Goal: Communication & Community: Share content

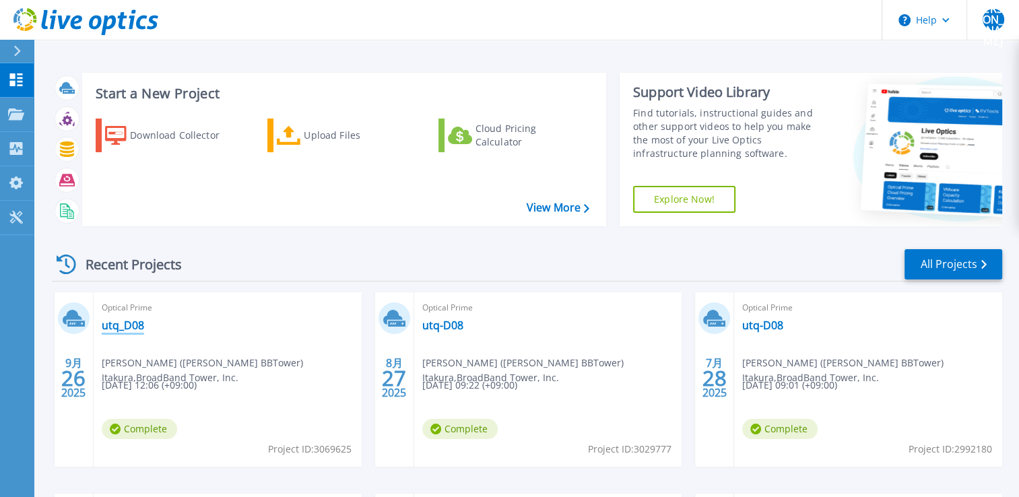
click at [127, 323] on link "utq_D08" at bounding box center [123, 325] width 42 height 13
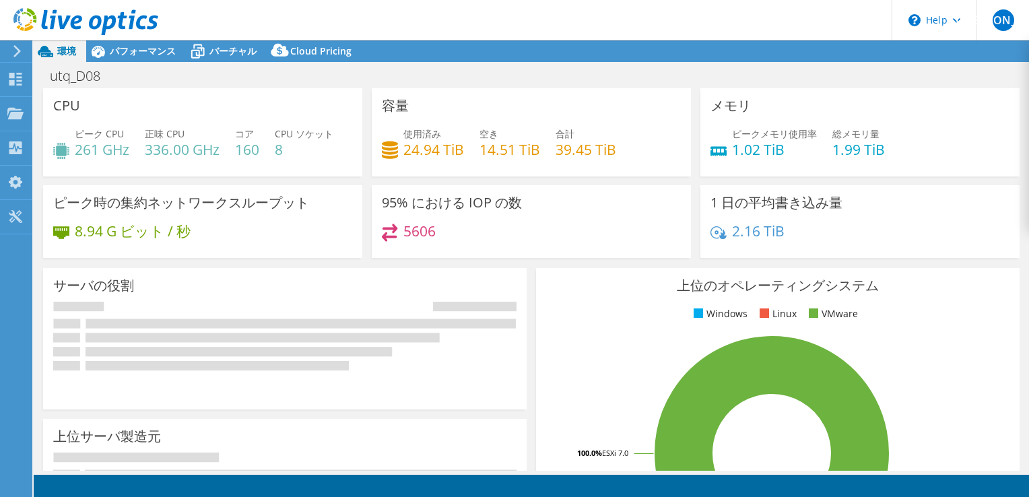
select select "USD"
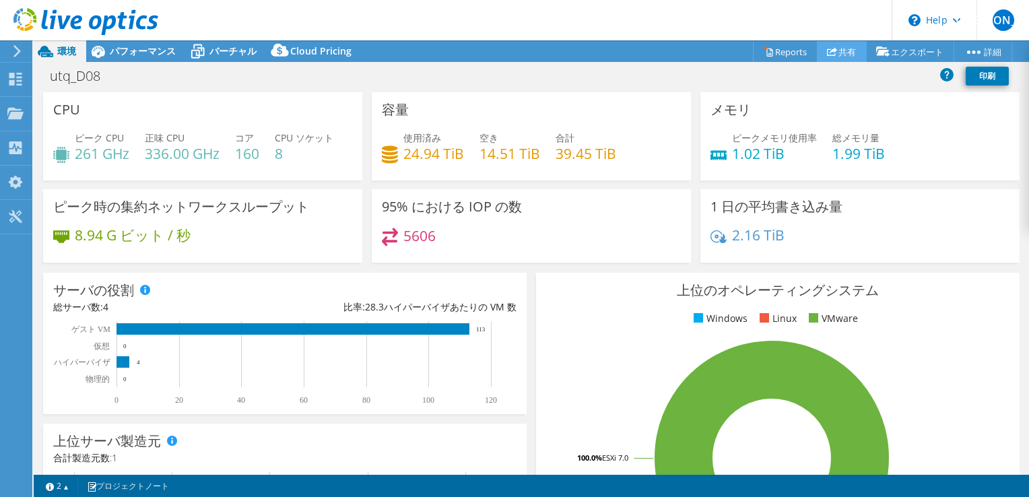
click at [836, 46] on link "共有" at bounding box center [842, 51] width 50 height 21
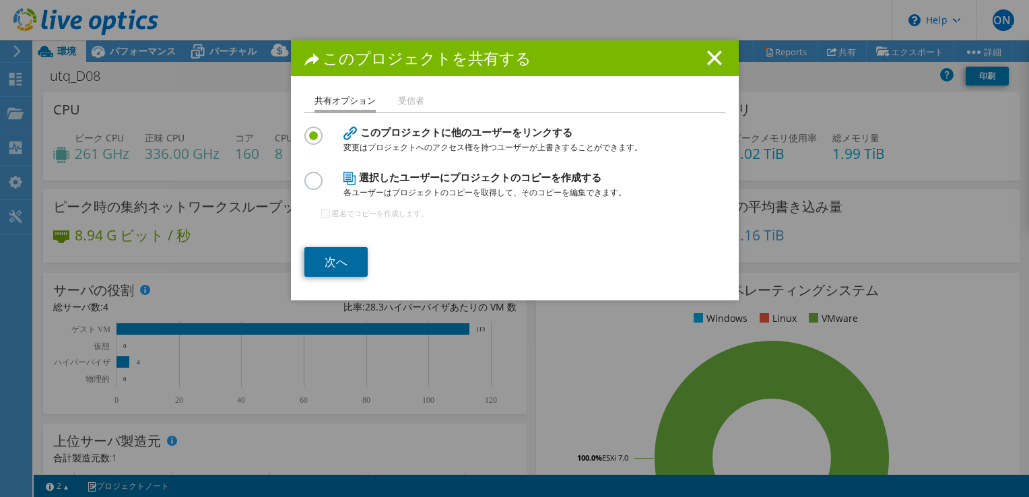
click at [321, 262] on link "次へ" at bounding box center [335, 262] width 63 height 30
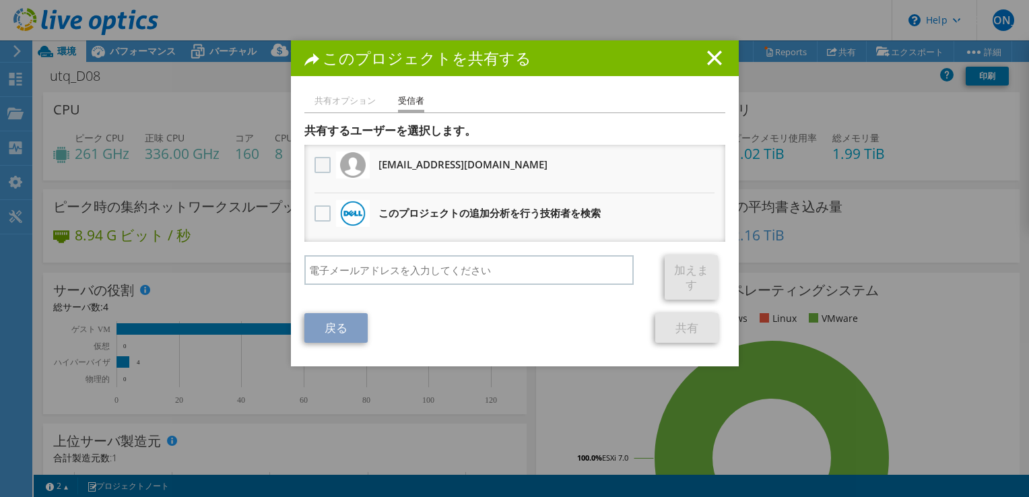
click at [317, 164] on label at bounding box center [325, 165] width 20 height 16
click at [0, 0] on input "checkbox" at bounding box center [0, 0] width 0 height 0
click at [671, 314] on link "共有" at bounding box center [686, 328] width 63 height 30
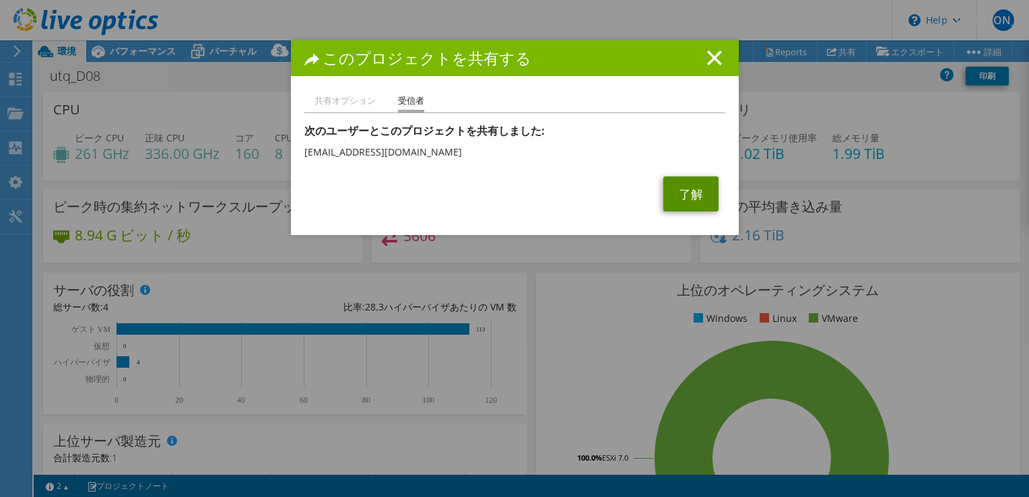
click at [692, 198] on link "了解" at bounding box center [690, 193] width 55 height 35
